Goal: Task Accomplishment & Management: Manage account settings

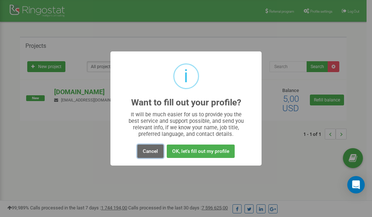
click at [150, 150] on button "Cancel" at bounding box center [150, 151] width 26 height 13
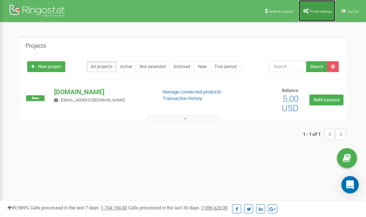
click at [314, 10] on span "Profile settings" at bounding box center [321, 11] width 22 height 4
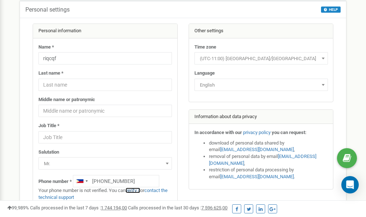
click at [138, 191] on link "verify it" at bounding box center [133, 190] width 15 height 5
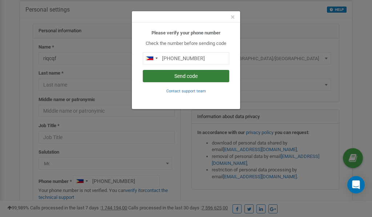
click at [194, 73] on button "Send code" at bounding box center [186, 76] width 86 height 12
